Goal: Entertainment & Leisure: Browse casually

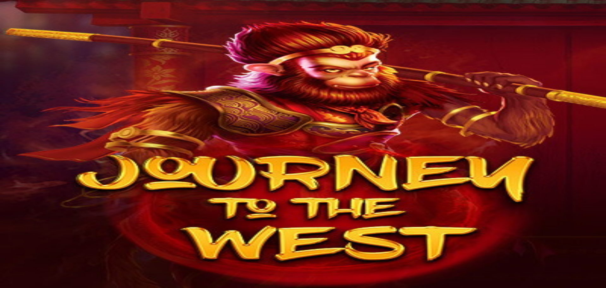
click at [33, 17] on img "Primary" at bounding box center [22, 11] width 38 height 16
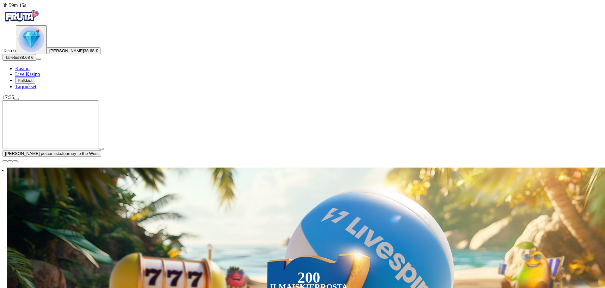
click at [44, 53] on div "Primary" at bounding box center [31, 39] width 26 height 27
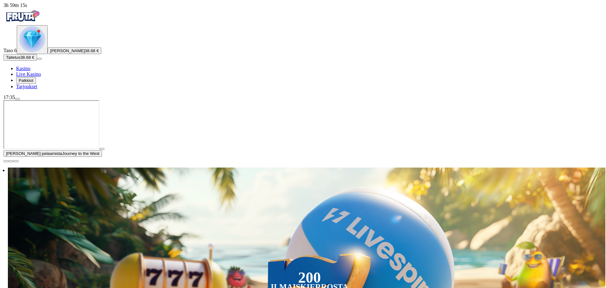
scroll to position [340, 0]
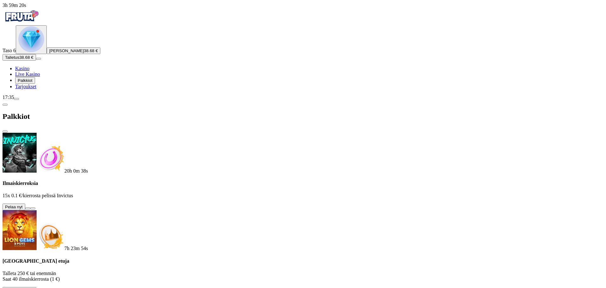
drag, startPoint x: 224, startPoint y: 60, endPoint x: 384, endPoint y: 89, distance: 161.7
click at [30, 207] on button at bounding box center [27, 208] width 5 height 2
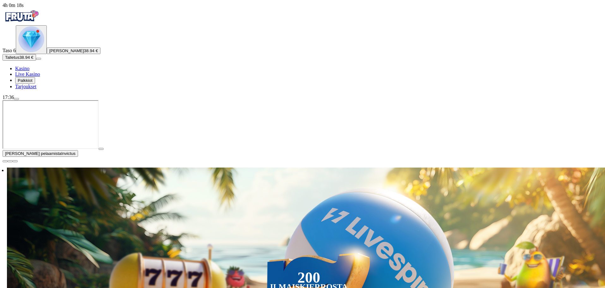
click at [5, 161] on span "close icon" at bounding box center [5, 161] width 0 height 0
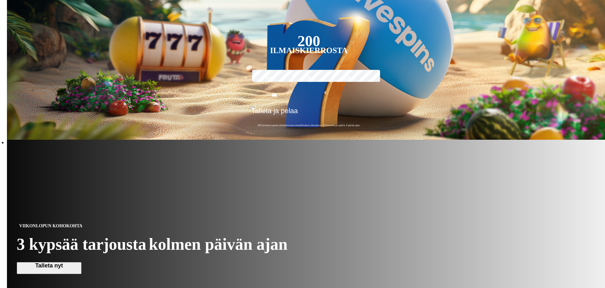
scroll to position [189, 0]
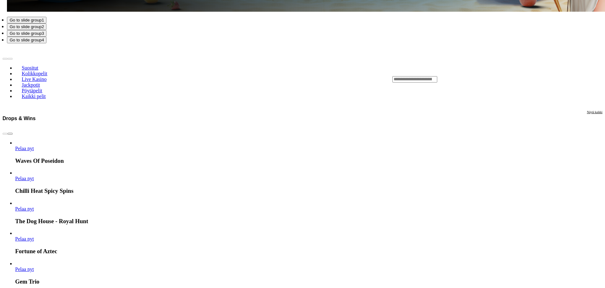
scroll to position [916, 0]
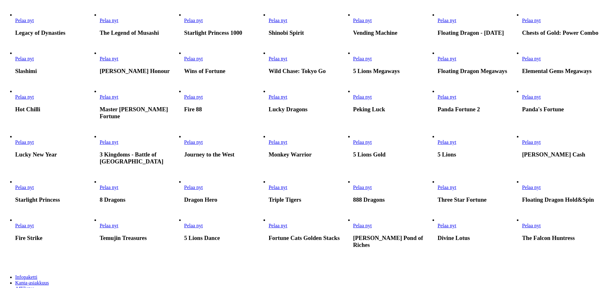
scroll to position [221, 0]
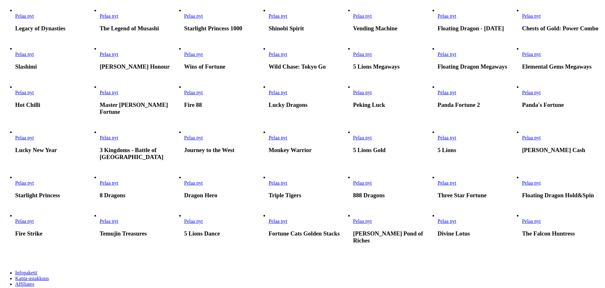
click at [34, 19] on link "Pelaa nyt" at bounding box center [24, 15] width 19 height 5
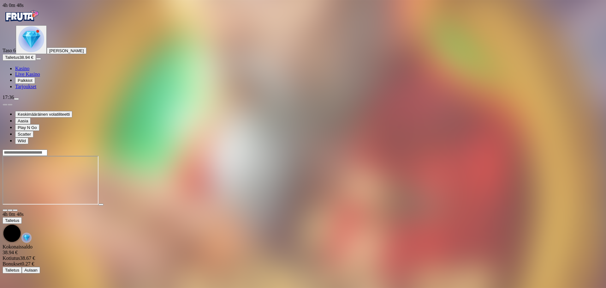
click at [39, 52] on img "Primary" at bounding box center [31, 39] width 26 height 26
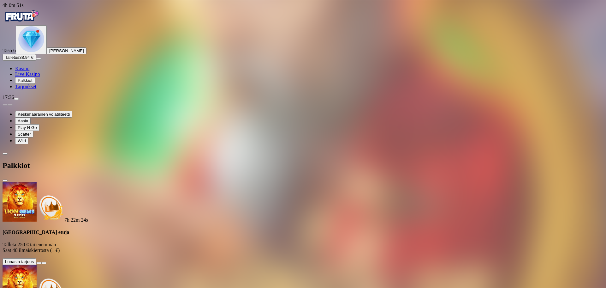
scroll to position [94, 0]
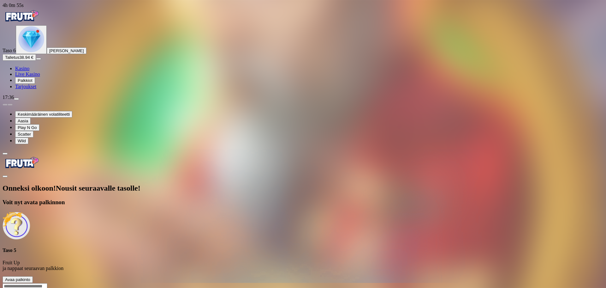
click at [30, 277] on span "Avaa palkinto" at bounding box center [17, 279] width 25 height 5
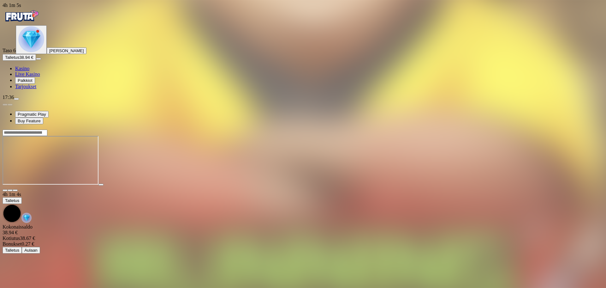
click at [15, 190] on span "fullscreen icon" at bounding box center [15, 190] width 0 height 0
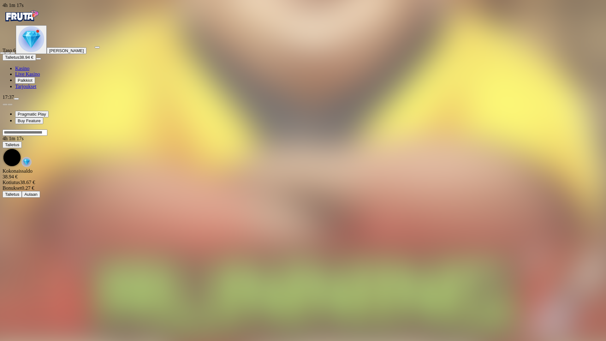
click at [3, 53] on span "close icon" at bounding box center [3, 53] width 0 height 0
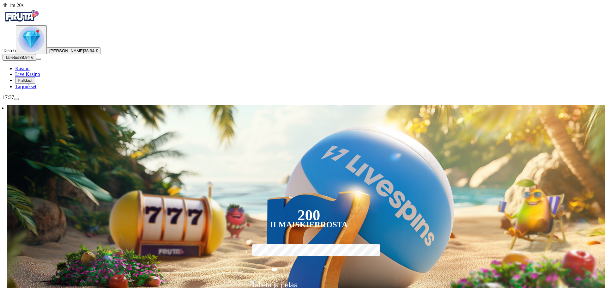
click at [40, 52] on img "Primary" at bounding box center [31, 39] width 26 height 26
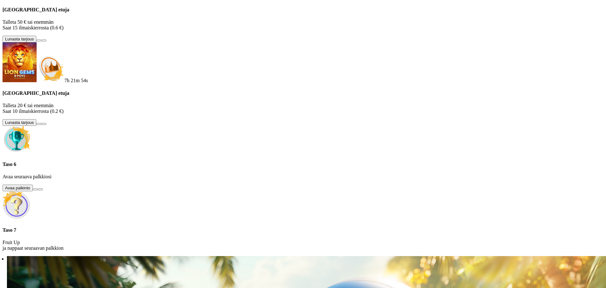
scroll to position [43, 0]
click at [38, 190] on button at bounding box center [35, 189] width 5 height 2
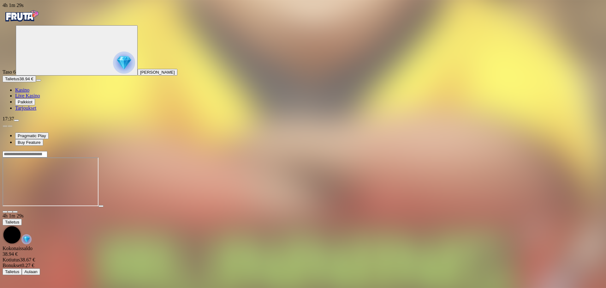
click at [15, 212] on span "fullscreen icon" at bounding box center [15, 212] width 0 height 0
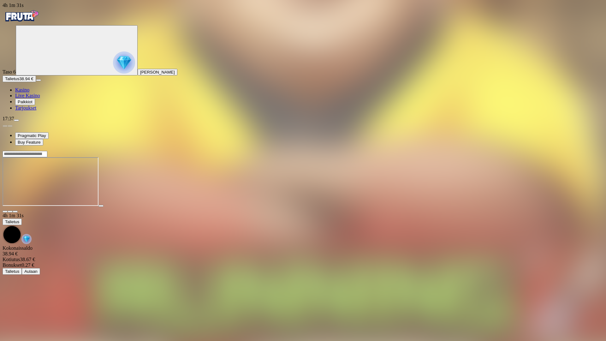
click at [15, 212] on span "fullscreen-exit icon" at bounding box center [15, 212] width 0 height 0
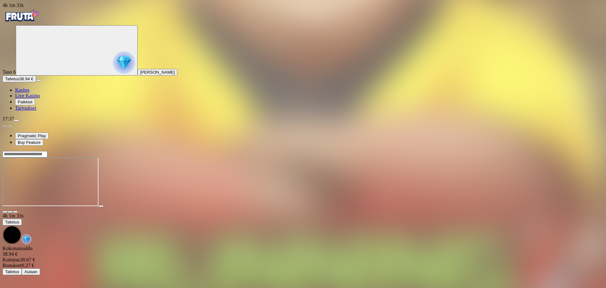
click at [34, 18] on img "Primary" at bounding box center [22, 16] width 38 height 16
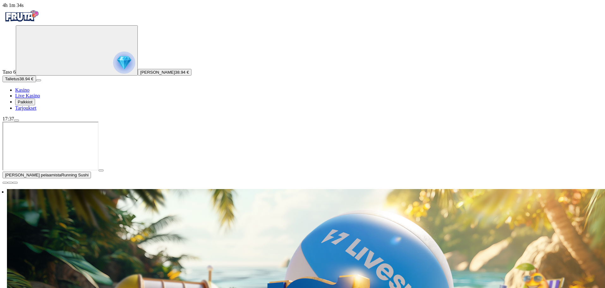
click at [37, 98] on span "Live Kasino" at bounding box center [27, 95] width 25 height 5
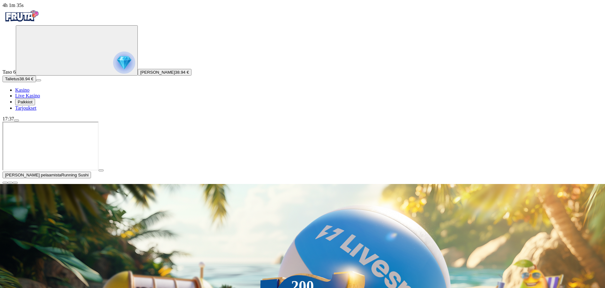
click at [33, 104] on span "Palkkiot" at bounding box center [25, 101] width 15 height 5
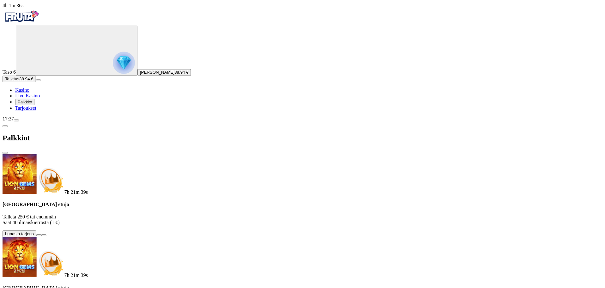
scroll to position [3, 0]
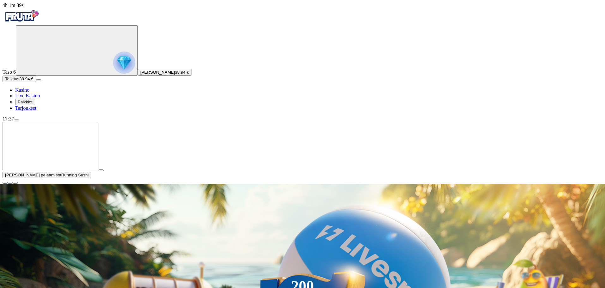
drag, startPoint x: 98, startPoint y: 158, endPoint x: 92, endPoint y: 153, distance: 7.9
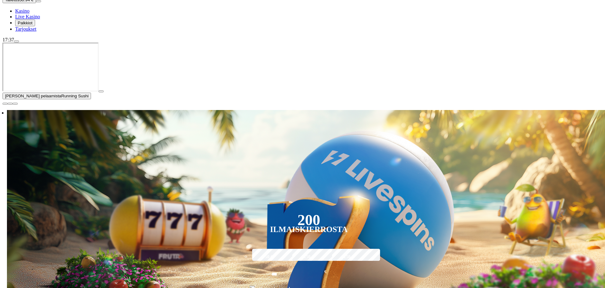
scroll to position [95, 0]
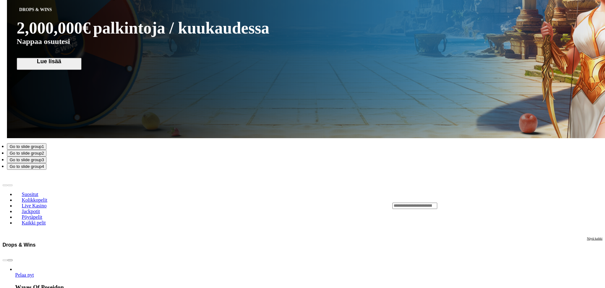
scroll to position [947, 0]
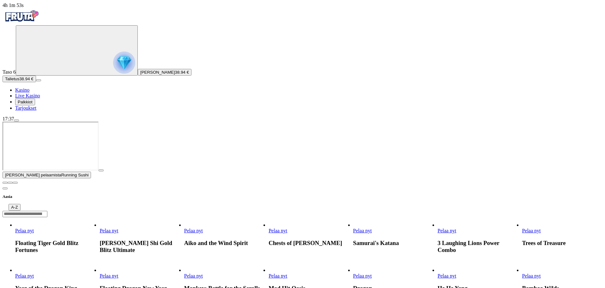
click at [456, 228] on span "Pelaa nyt" at bounding box center [446, 230] width 19 height 5
click at [5, 182] on span "close icon" at bounding box center [5, 182] width 0 height 0
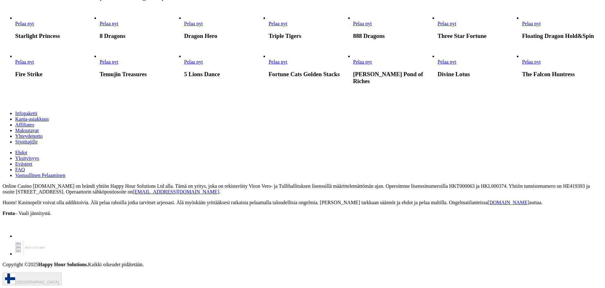
scroll to position [442, 0]
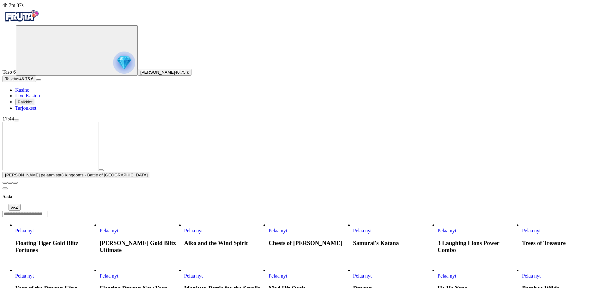
drag, startPoint x: 594, startPoint y: 229, endPoint x: 588, endPoint y: 223, distance: 8.0
click at [5, 182] on span "close icon" at bounding box center [5, 182] width 0 height 0
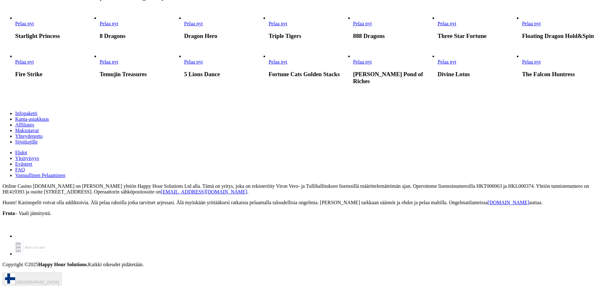
scroll to position [474, 0]
click at [203, 26] on span "Pelaa nyt" at bounding box center [193, 23] width 19 height 5
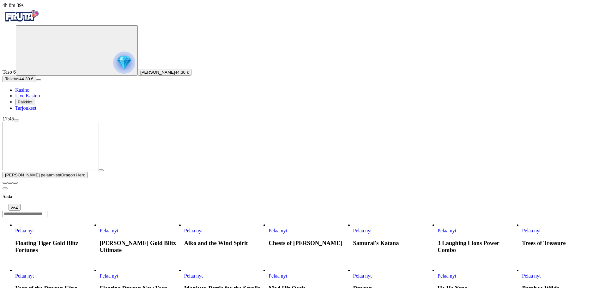
click at [5, 182] on span "close icon" at bounding box center [5, 182] width 0 height 0
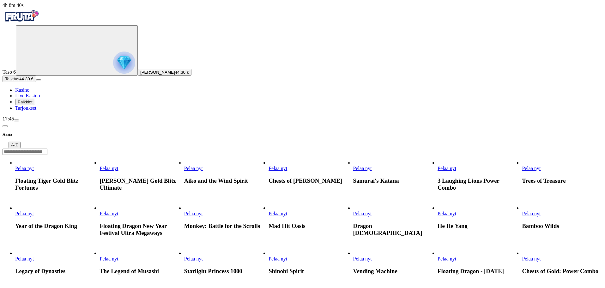
click at [372, 211] on span "Pelaa nyt" at bounding box center [362, 213] width 19 height 5
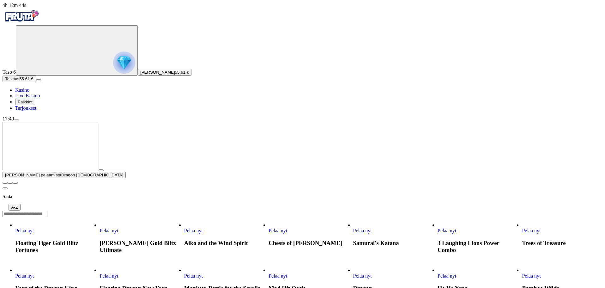
click at [593, 184] on div at bounding box center [303, 181] width 600 height 6
click at [5, 182] on span "close icon" at bounding box center [5, 182] width 0 height 0
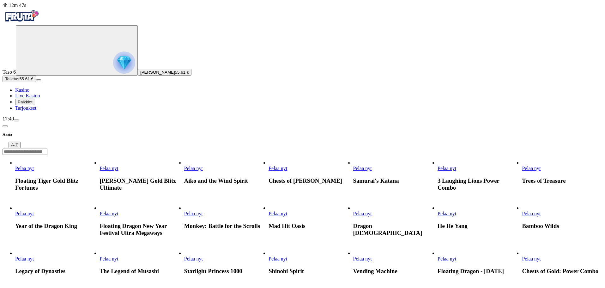
click at [99, 216] on link "Floating Dragon New Year Festival Ultra Megaways" at bounding box center [99, 216] width 0 height 0
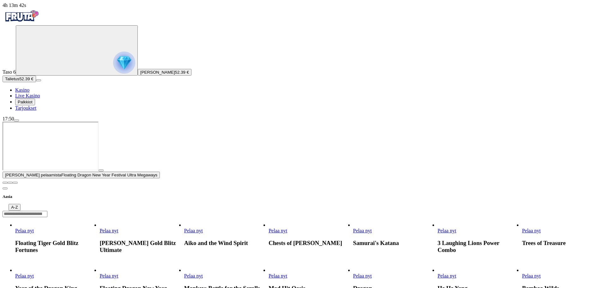
click at [5, 182] on span "close icon" at bounding box center [5, 182] width 0 height 0
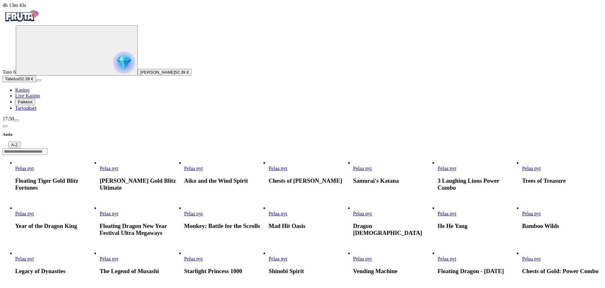
click at [34, 211] on link "Pelaa nyt" at bounding box center [24, 213] width 19 height 5
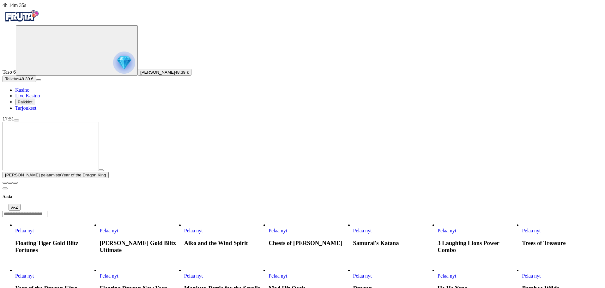
click at [5, 182] on span "close icon" at bounding box center [5, 182] width 0 height 0
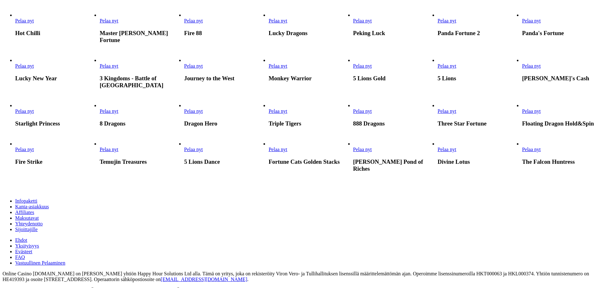
scroll to position [316, 0]
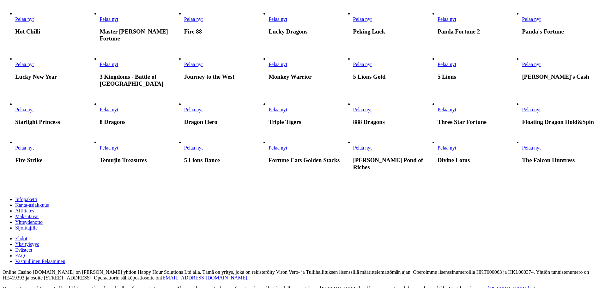
click at [287, 22] on span "Pelaa nyt" at bounding box center [277, 18] width 19 height 5
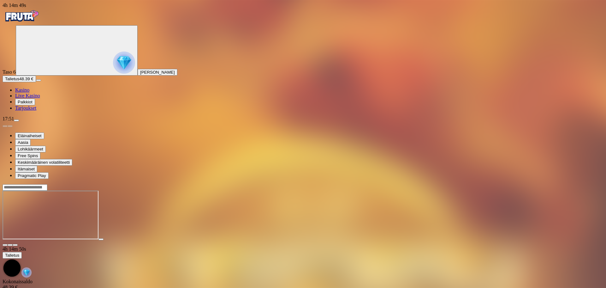
click at [221, 240] on div at bounding box center [303, 215] width 601 height 50
click at [365, 240] on div at bounding box center [303, 215] width 601 height 50
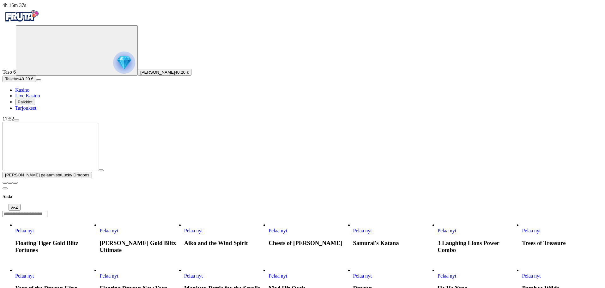
drag, startPoint x: 596, startPoint y: 228, endPoint x: 531, endPoint y: 223, distance: 65.8
click at [5, 182] on span "close icon" at bounding box center [5, 182] width 0 height 0
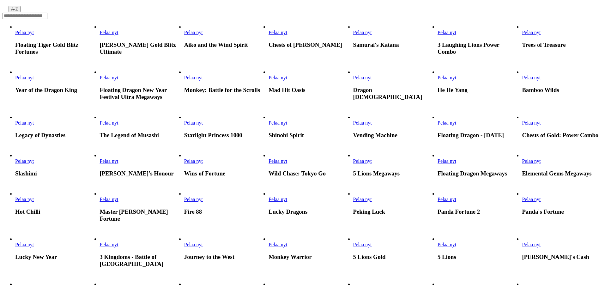
scroll to position [158, 0]
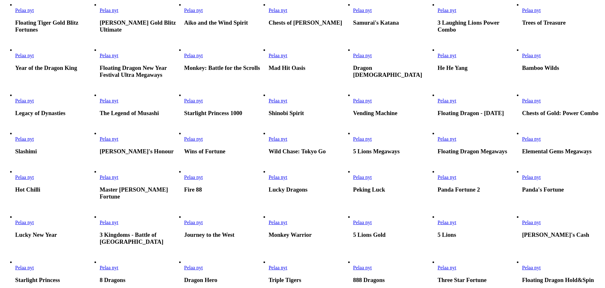
click at [287, 103] on link "Pelaa nyt" at bounding box center [277, 100] width 19 height 5
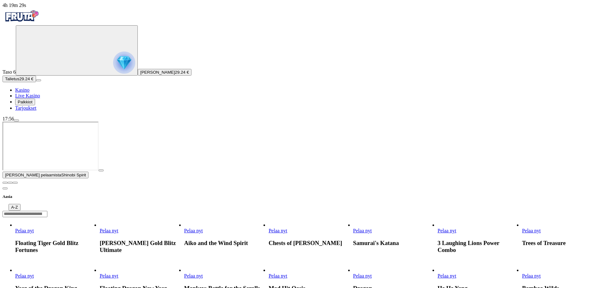
drag, startPoint x: 34, startPoint y: 16, endPoint x: 37, endPoint y: 18, distance: 3.7
click at [34, 16] on img "Primary" at bounding box center [22, 16] width 38 height 16
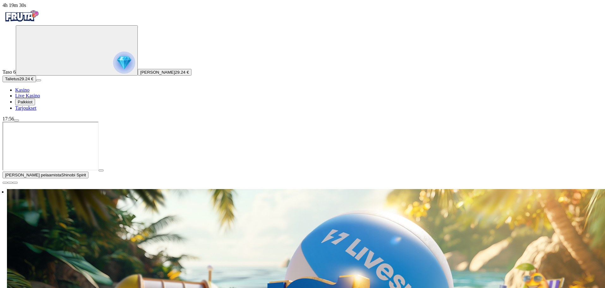
click at [5, 182] on span "close icon" at bounding box center [5, 182] width 0 height 0
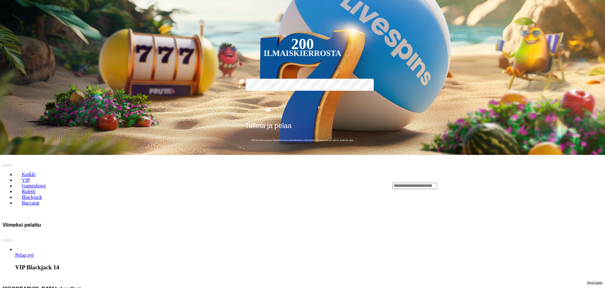
scroll to position [189, 0]
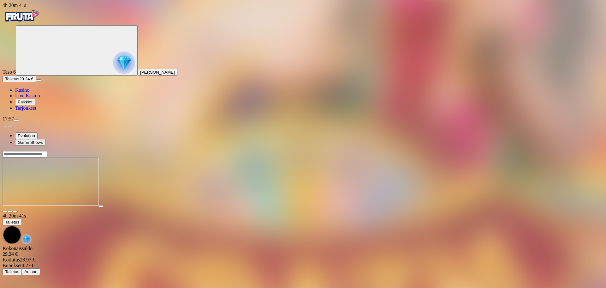
click at [35, 19] on img "Primary" at bounding box center [22, 16] width 38 height 16
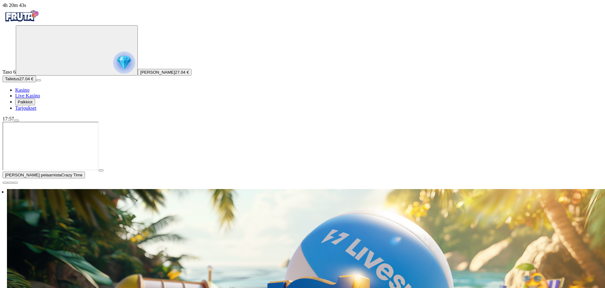
click at [8, 183] on button "button" at bounding box center [5, 183] width 5 height 2
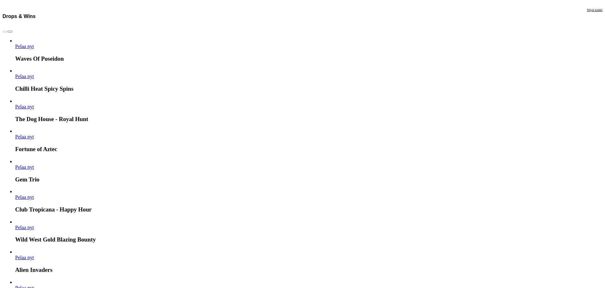
scroll to position [1168, 0]
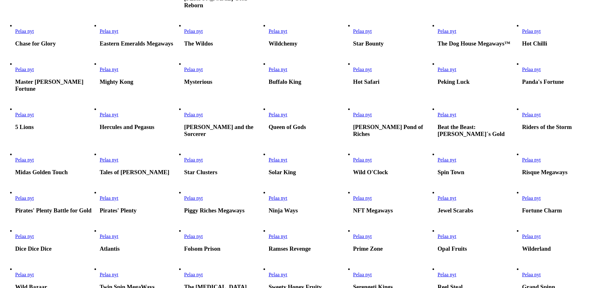
scroll to position [189, 0]
click at [456, 117] on link "Pelaa nyt" at bounding box center [446, 113] width 19 height 5
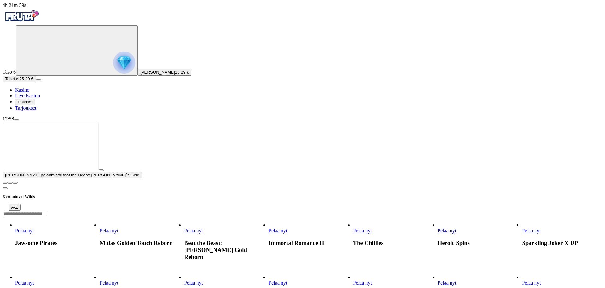
click at [5, 182] on span "close icon" at bounding box center [5, 182] width 0 height 0
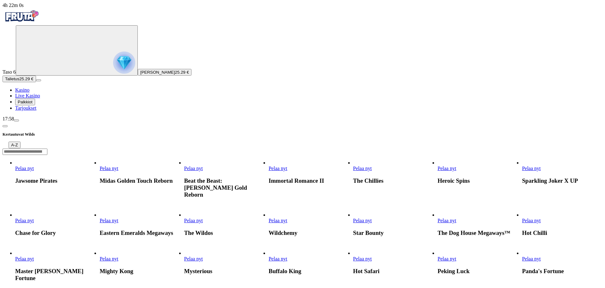
click at [203, 218] on link "Pelaa nyt" at bounding box center [193, 220] width 19 height 5
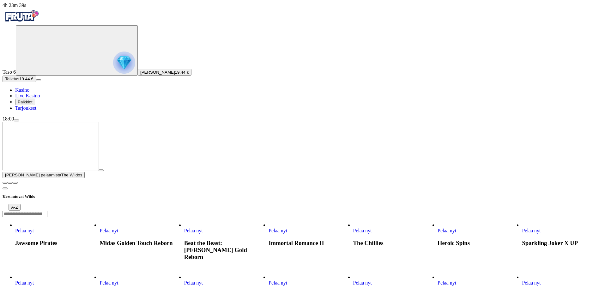
click at [5, 182] on span "close icon" at bounding box center [5, 182] width 0 height 0
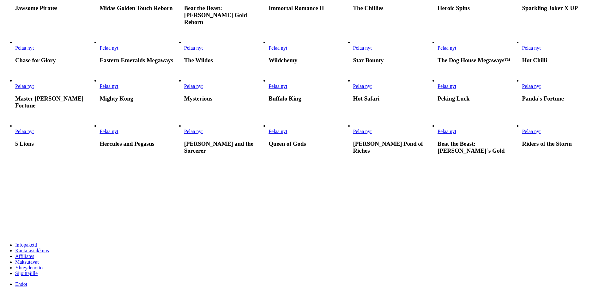
scroll to position [189, 0]
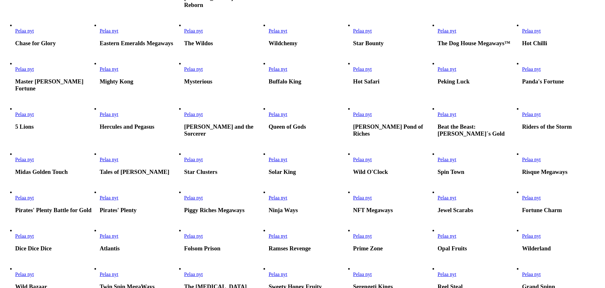
click at [203, 117] on span "Pelaa nyt" at bounding box center [193, 113] width 19 height 5
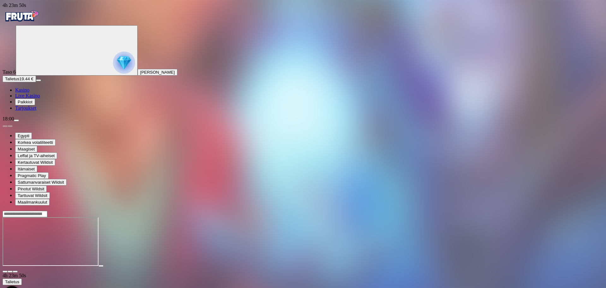
click at [334, 249] on div at bounding box center [303, 242] width 601 height 50
click at [278, 255] on div at bounding box center [303, 242] width 601 height 50
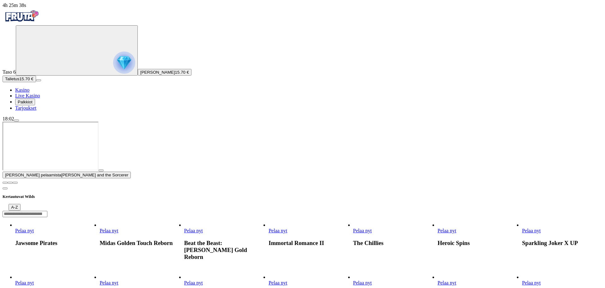
drag, startPoint x: 593, startPoint y: 232, endPoint x: 593, endPoint y: 229, distance: 3.2
click at [593, 184] on div at bounding box center [303, 181] width 600 height 6
click at [34, 280] on link "Pelaa nyt" at bounding box center [24, 282] width 19 height 5
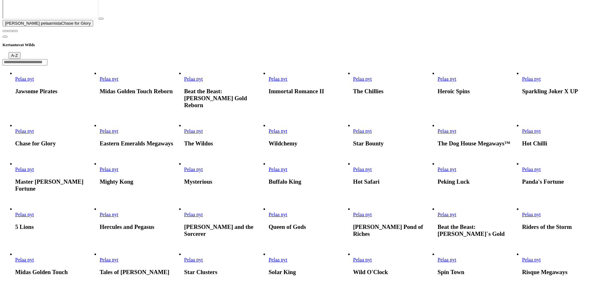
scroll to position [158, 0]
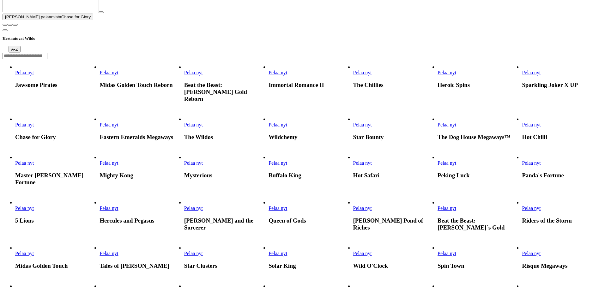
click at [5, 25] on span "close icon" at bounding box center [5, 25] width 0 height 0
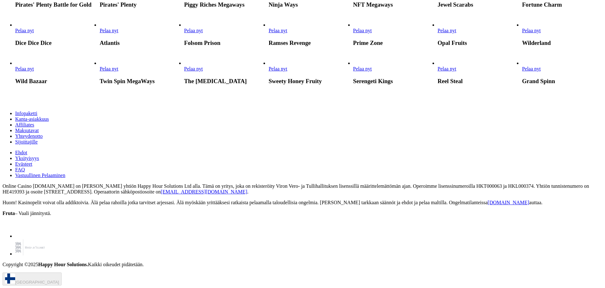
scroll to position [474, 0]
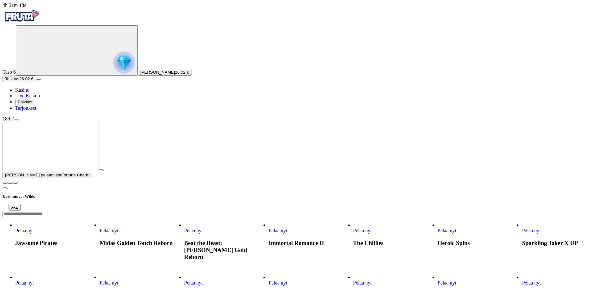
click at [47, 211] on input "Search" at bounding box center [25, 214] width 45 height 6
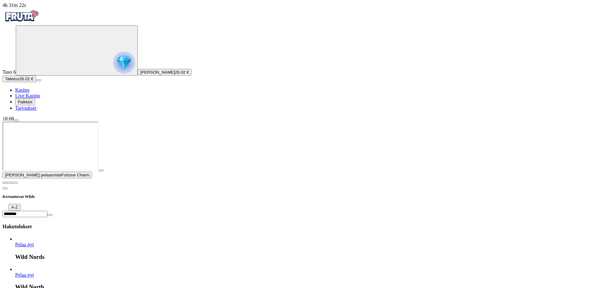
type input "********"
click at [15, 247] on link "Wild Nords" at bounding box center [15, 247] width 0 height 0
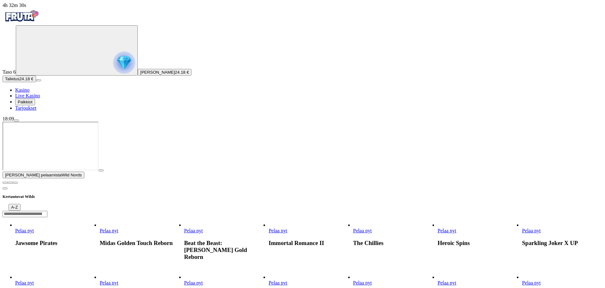
click at [473, 210] on div at bounding box center [303, 213] width 600 height 7
click at [47, 211] on input "Search" at bounding box center [25, 214] width 45 height 6
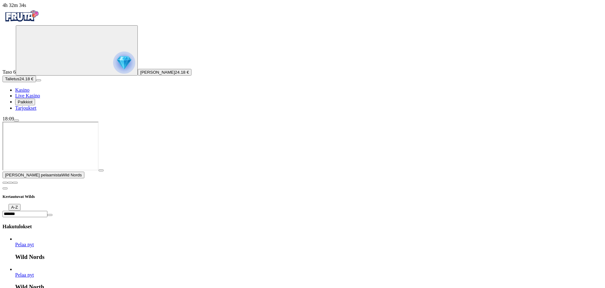
type input "*******"
click at [15, 278] on link "Wild North" at bounding box center [15, 278] width 0 height 0
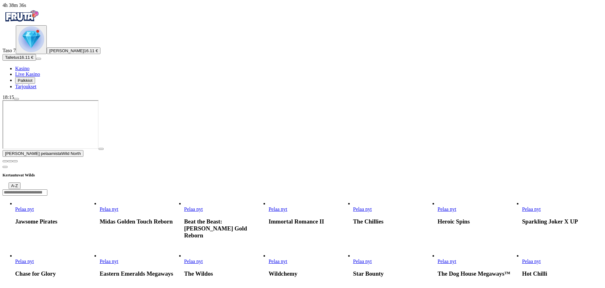
click at [5, 161] on span "close icon" at bounding box center [5, 161] width 0 height 0
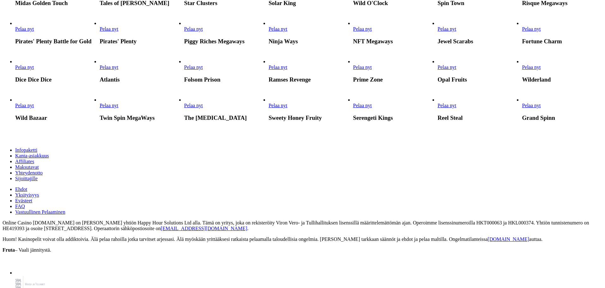
scroll to position [410, 0]
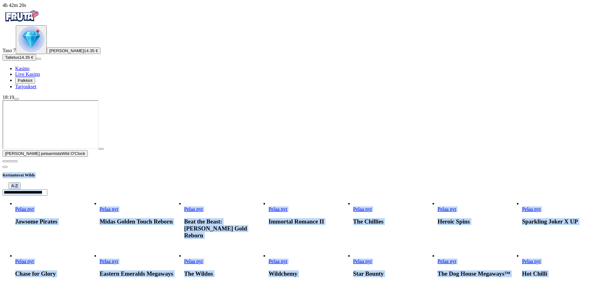
click at [5, 161] on span "close icon" at bounding box center [5, 161] width 0 height 0
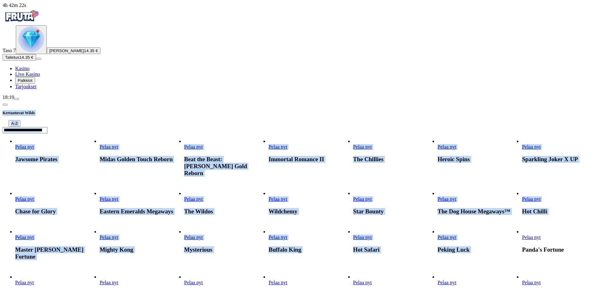
click at [522, 240] on link "Panda's Fortune" at bounding box center [522, 240] width 0 height 0
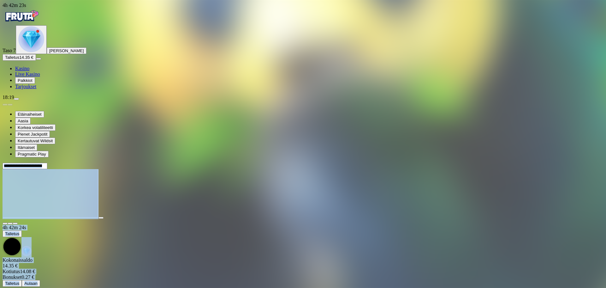
click at [116, 162] on header at bounding box center [303, 165] width 601 height 7
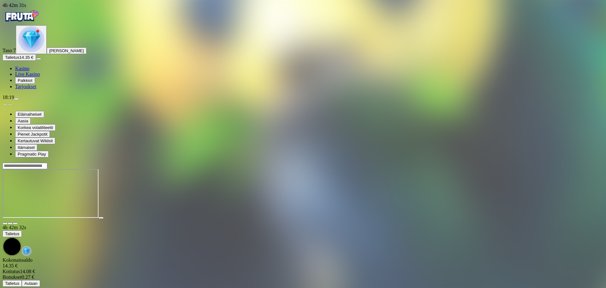
click at [225, 219] on div at bounding box center [303, 194] width 601 height 50
drag, startPoint x: 302, startPoint y: 258, endPoint x: 298, endPoint y: 245, distance: 13.2
click at [300, 219] on div at bounding box center [303, 194] width 601 height 50
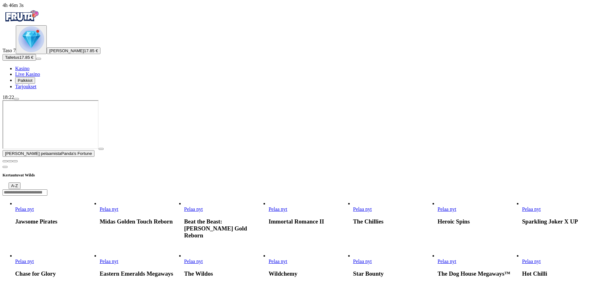
click at [35, 52] on img "Primary" at bounding box center [31, 39] width 26 height 26
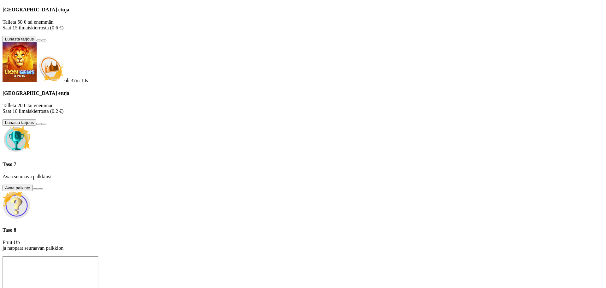
scroll to position [43, 0]
click at [38, 190] on button at bounding box center [35, 189] width 5 height 2
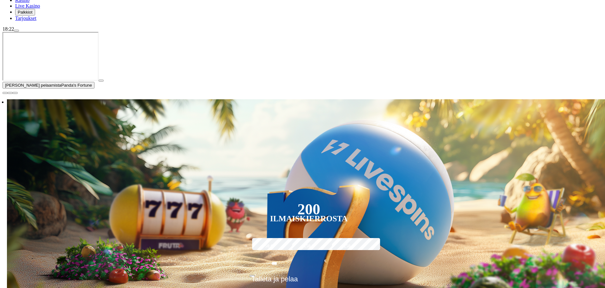
scroll to position [95, 0]
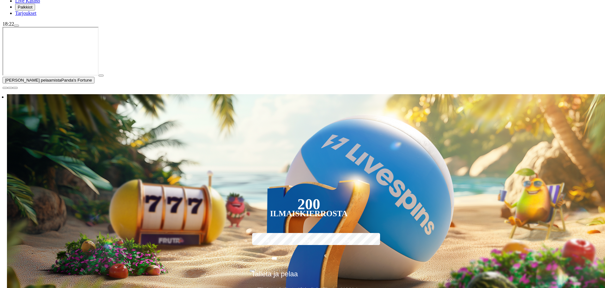
drag, startPoint x: 598, startPoint y: 229, endPoint x: 585, endPoint y: 170, distance: 61.1
click at [5, 88] on span "close icon" at bounding box center [5, 88] width 0 height 0
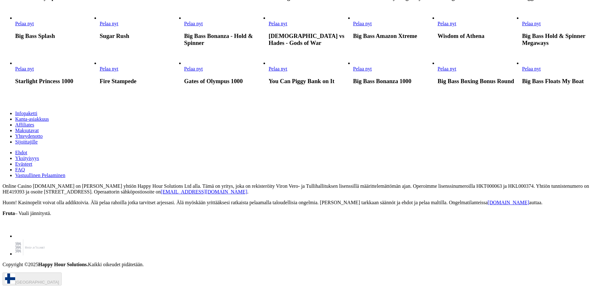
scroll to position [410, 0]
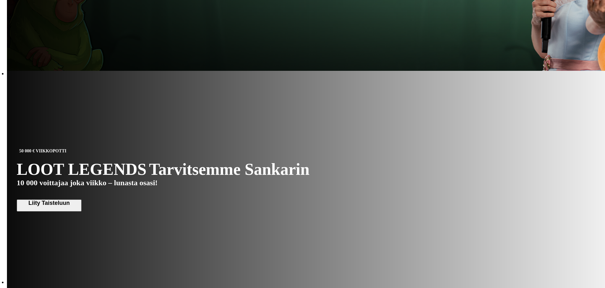
scroll to position [474, 0]
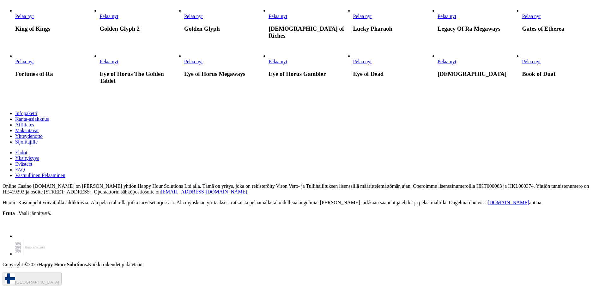
scroll to position [979, 0]
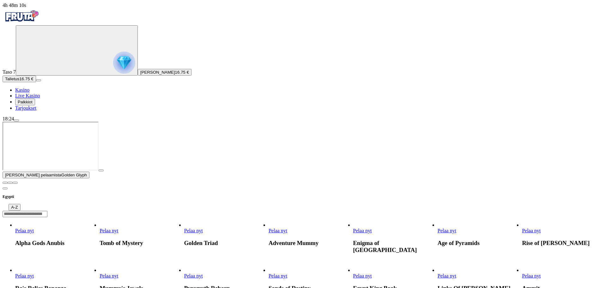
click at [8, 183] on button "button" at bounding box center [5, 183] width 5 height 2
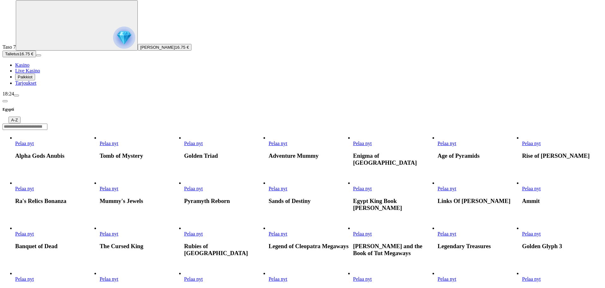
scroll to position [32, 0]
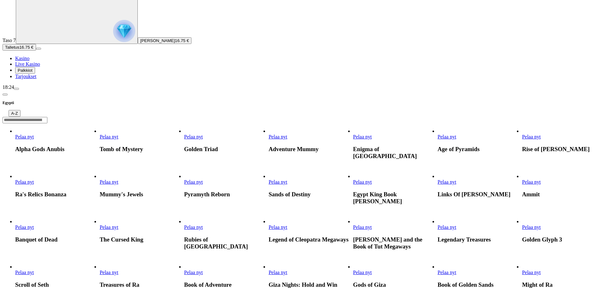
click at [456, 179] on link "Pelaa nyt" at bounding box center [446, 181] width 19 height 5
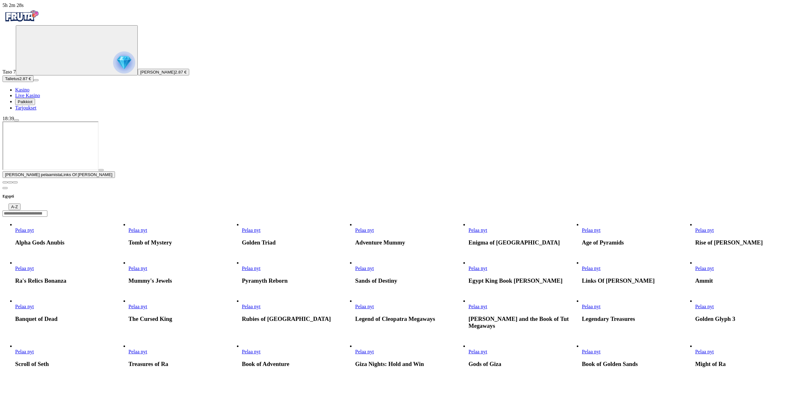
drag, startPoint x: 799, startPoint y: 341, endPoint x: 728, endPoint y: 259, distance: 107.9
click at [5, 182] on span "close icon" at bounding box center [5, 182] width 0 height 0
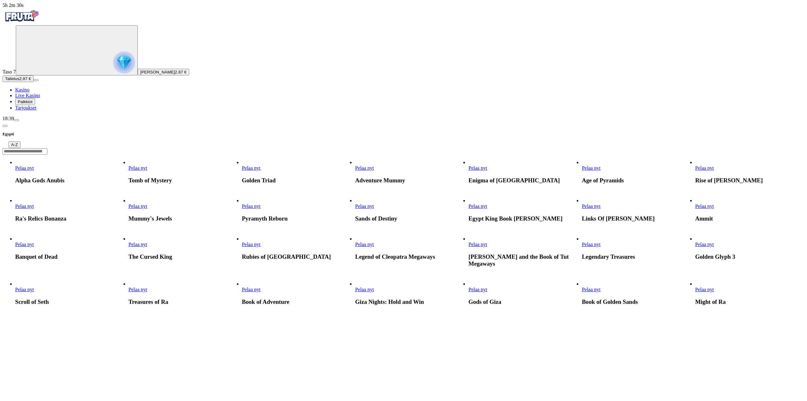
click at [600, 165] on link "Pelaa nyt" at bounding box center [591, 167] width 19 height 5
